Goal: Transaction & Acquisition: Download file/media

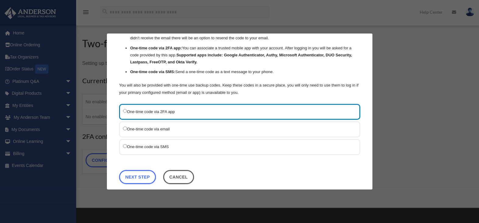
scroll to position [46, 0]
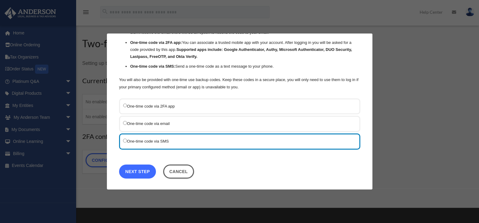
click at [141, 170] on link "Next Step" at bounding box center [137, 171] width 37 height 14
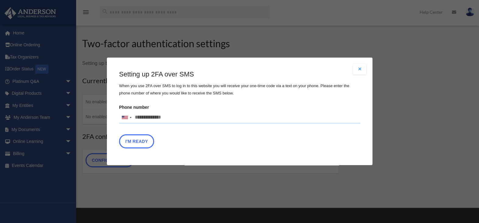
click at [172, 117] on input "Phone number United States +1 United Kingdom +44 Afghanistan (‫افغانستان‬‎) +93…" at bounding box center [239, 117] width 241 height 12
type input "**********"
click at [140, 139] on button "I'm Ready" at bounding box center [136, 142] width 35 height 14
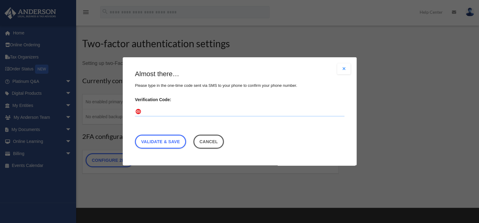
click at [164, 108] on input "Verification Code:" at bounding box center [239, 112] width 209 height 10
type input "******"
click at [161, 141] on link "Validate & Save" at bounding box center [160, 142] width 51 height 14
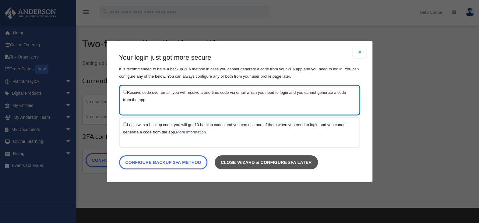
click at [273, 160] on link "Close wizard & configure 2FA later" at bounding box center [265, 162] width 103 height 14
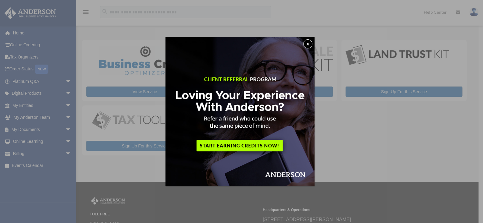
click at [310, 43] on button "x" at bounding box center [308, 43] width 9 height 9
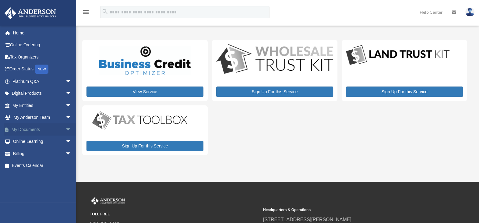
click at [65, 128] on span "arrow_drop_down" at bounding box center [71, 129] width 12 height 12
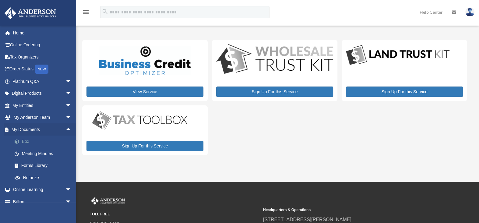
click at [31, 141] on link "Box" at bounding box center [45, 141] width 72 height 12
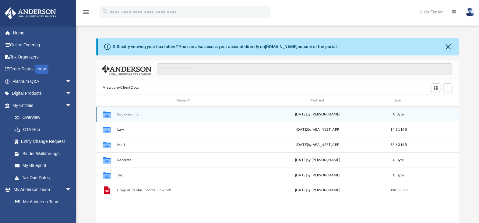
scroll to position [134, 358]
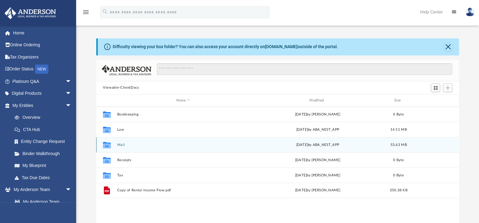
click at [124, 143] on button "Mail" at bounding box center [183, 145] width 132 height 4
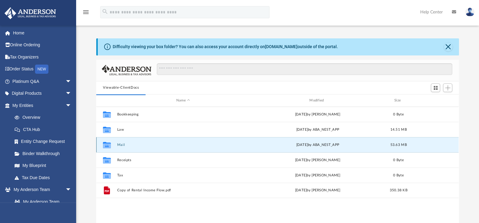
click at [121, 145] on button "Mail" at bounding box center [183, 145] width 132 height 4
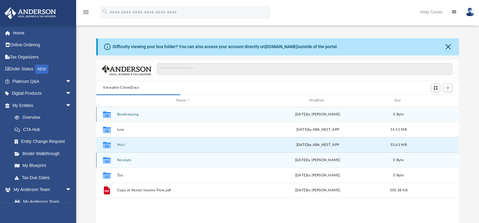
scroll to position [115, 358]
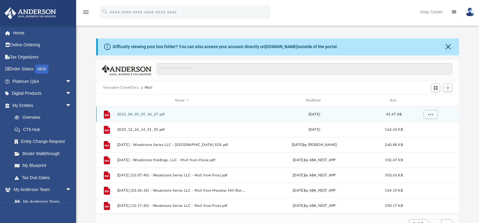
click at [142, 115] on button "2023_04_05_09_38_27.pdf" at bounding box center [182, 114] width 130 height 4
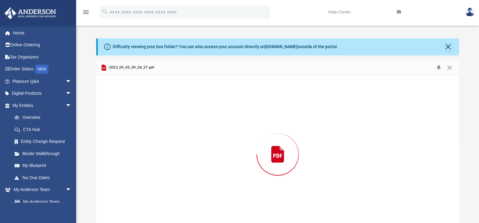
scroll to position [10, 0]
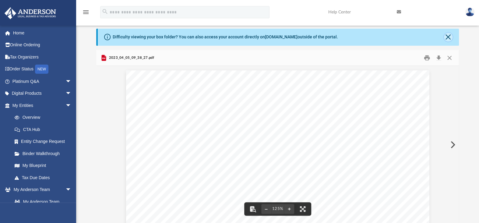
click at [446, 38] on button "Close" at bounding box center [448, 37] width 9 height 9
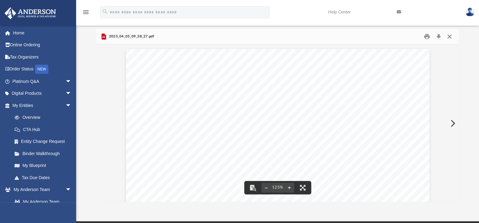
click at [449, 37] on button "Close" at bounding box center [449, 36] width 11 height 9
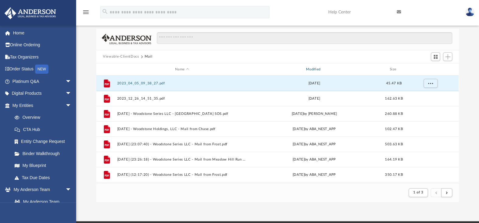
click at [311, 69] on div "Modified" at bounding box center [314, 69] width 130 height 5
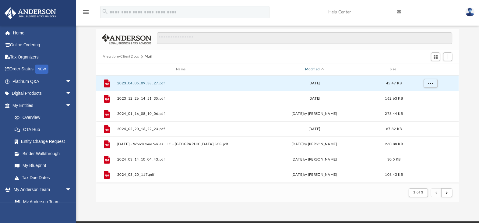
click at [315, 70] on div "Modified" at bounding box center [314, 69] width 130 height 5
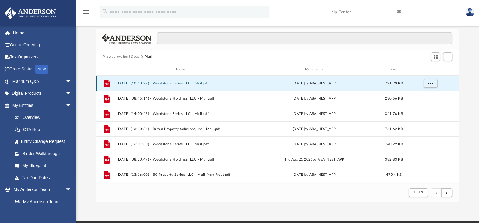
click at [172, 83] on button "2025.09.25 (10:50:29) - Woodstone Series LLC - Mail.pdf" at bounding box center [182, 83] width 130 height 4
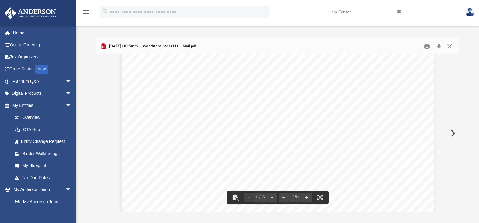
scroll to position [0, 0]
click at [437, 46] on button "Download" at bounding box center [438, 45] width 11 height 9
click at [449, 46] on button "Close" at bounding box center [449, 45] width 11 height 9
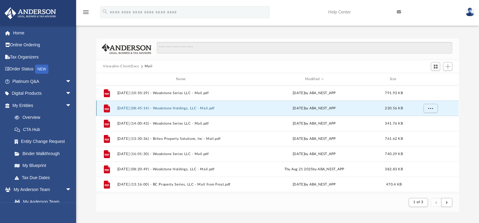
click at [194, 108] on button "2025.09.23 (08:45:14) - Woodstone Holdings, LLC - Mail.pdf" at bounding box center [182, 108] width 130 height 4
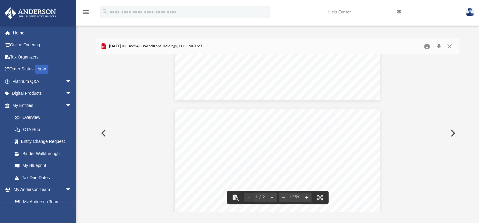
scroll to position [122, 0]
click at [438, 44] on button "Download" at bounding box center [438, 45] width 11 height 9
